Goal: Transaction & Acquisition: Purchase product/service

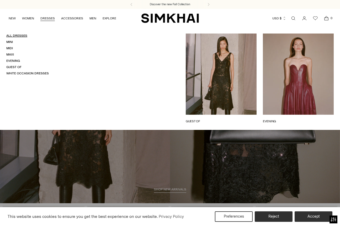
click at [18, 36] on link "All Dresses" at bounding box center [16, 36] width 21 height 4
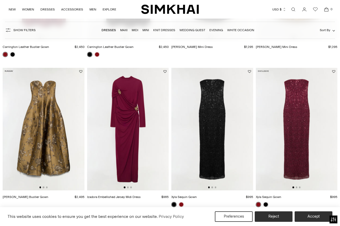
scroll to position [316, 0]
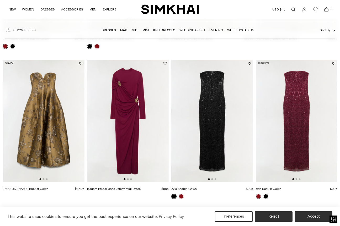
click at [303, 108] on img at bounding box center [296, 121] width 82 height 122
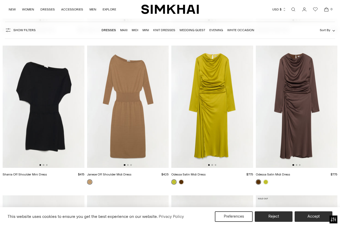
scroll to position [1222, 0]
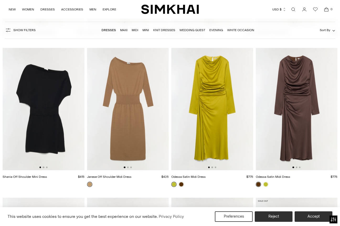
click at [145, 119] on img at bounding box center [128, 109] width 82 height 122
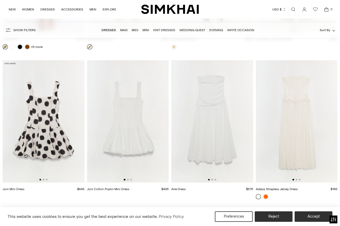
scroll to position [6159, 0]
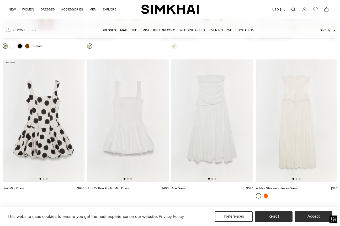
click at [213, 140] on img at bounding box center [212, 120] width 82 height 122
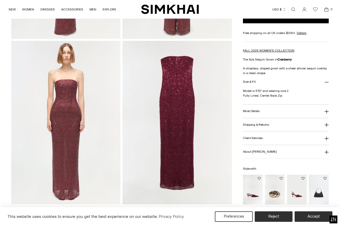
scroll to position [329, 0]
